Goal: Task Accomplishment & Management: Manage account settings

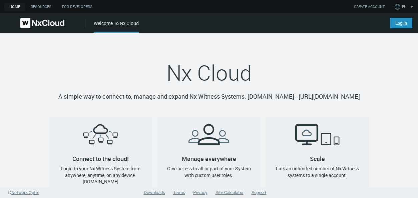
click at [408, 24] on link "Log In" at bounding box center [401, 23] width 22 height 11
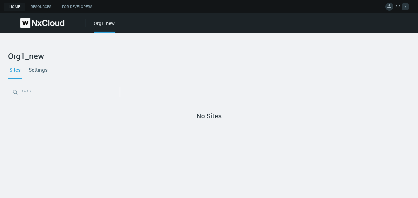
click at [400, 7] on span "2 2." at bounding box center [398, 8] width 6 height 8
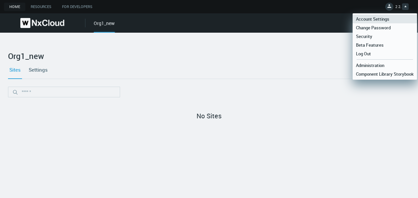
click at [389, 17] on span "Account Settings" at bounding box center [372, 19] width 40 height 6
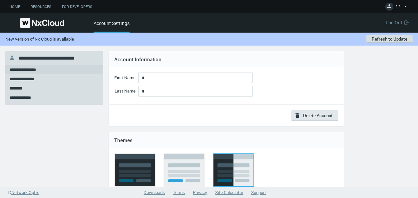
click at [401, 37] on button "Refresh to Update" at bounding box center [390, 38] width 46 height 7
